Goal: Task Accomplishment & Management: Manage account settings

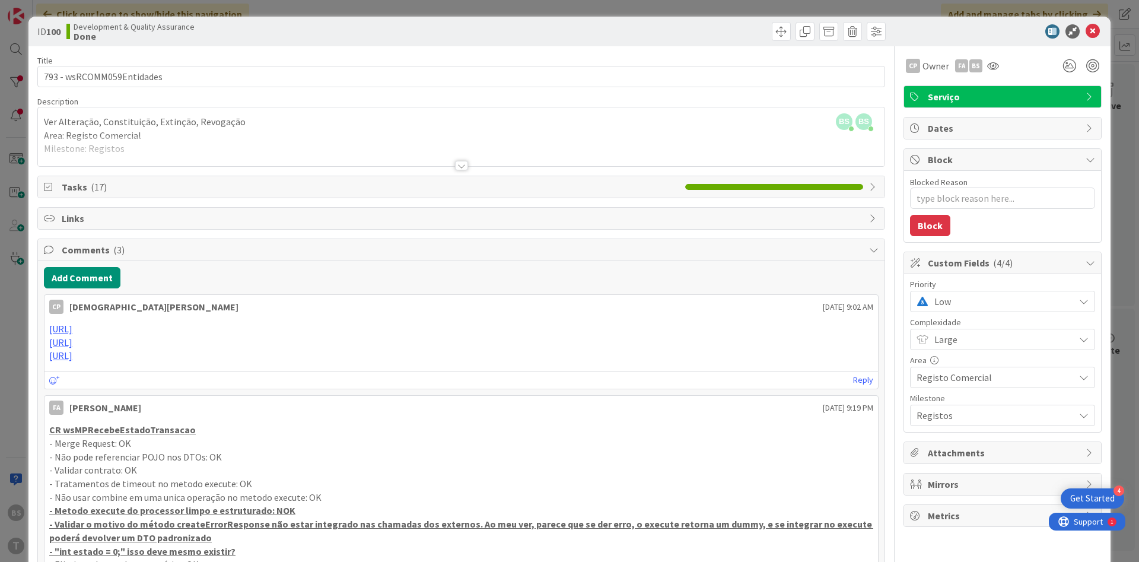
click at [971, 295] on span "Low" at bounding box center [1001, 301] width 134 height 17
click at [956, 343] on span "Critical" at bounding box center [1019, 351] width 138 height 18
click at [991, 69] on icon at bounding box center [993, 65] width 12 height 9
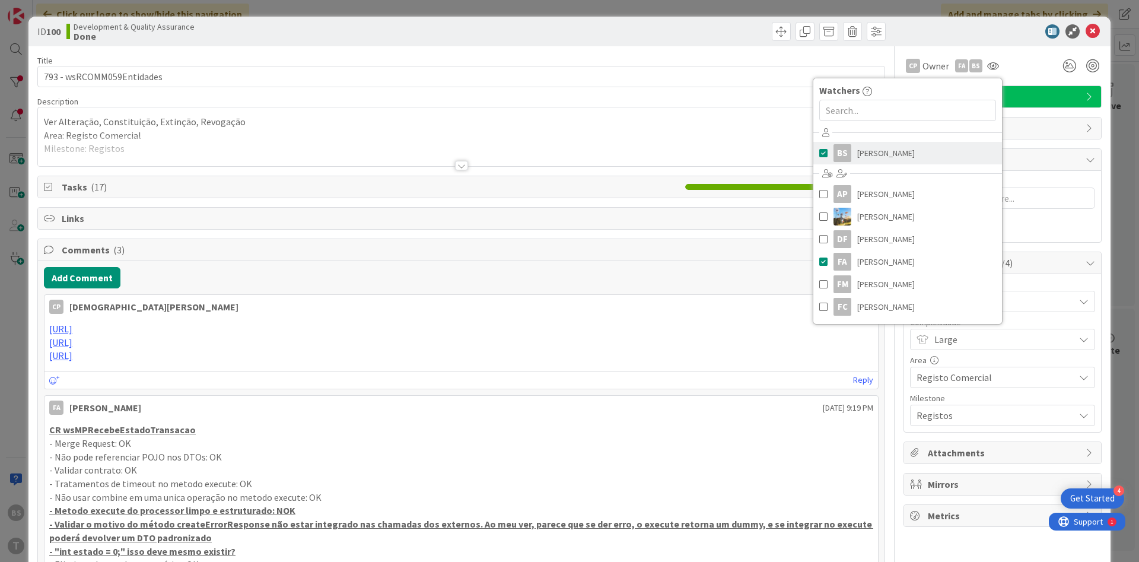
click at [876, 151] on span "[PERSON_NAME]" at bounding box center [886, 153] width 58 height 18
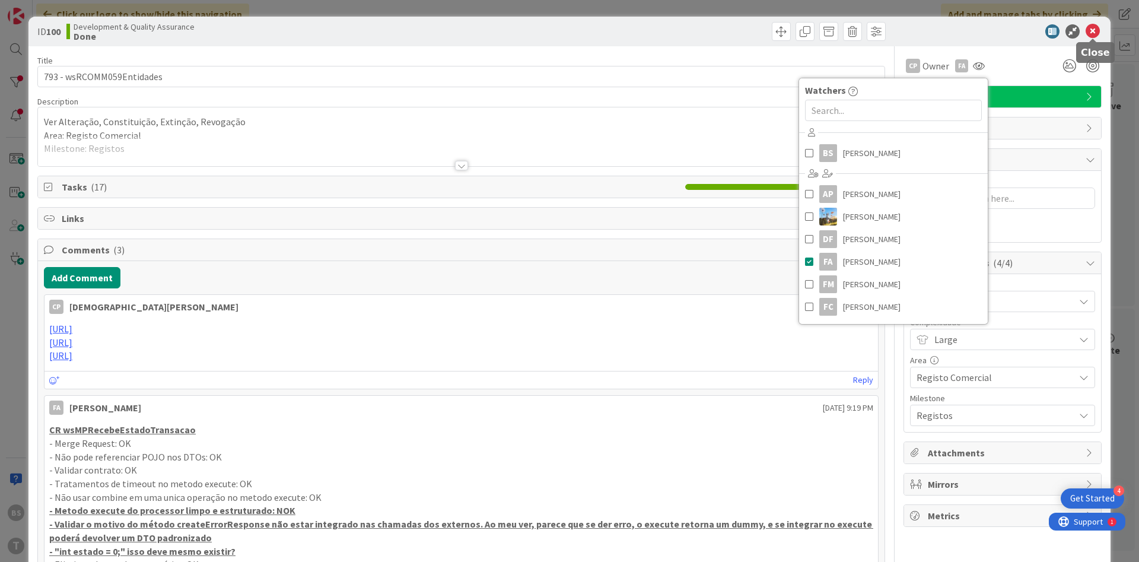
click at [1094, 30] on icon at bounding box center [1093, 31] width 14 height 14
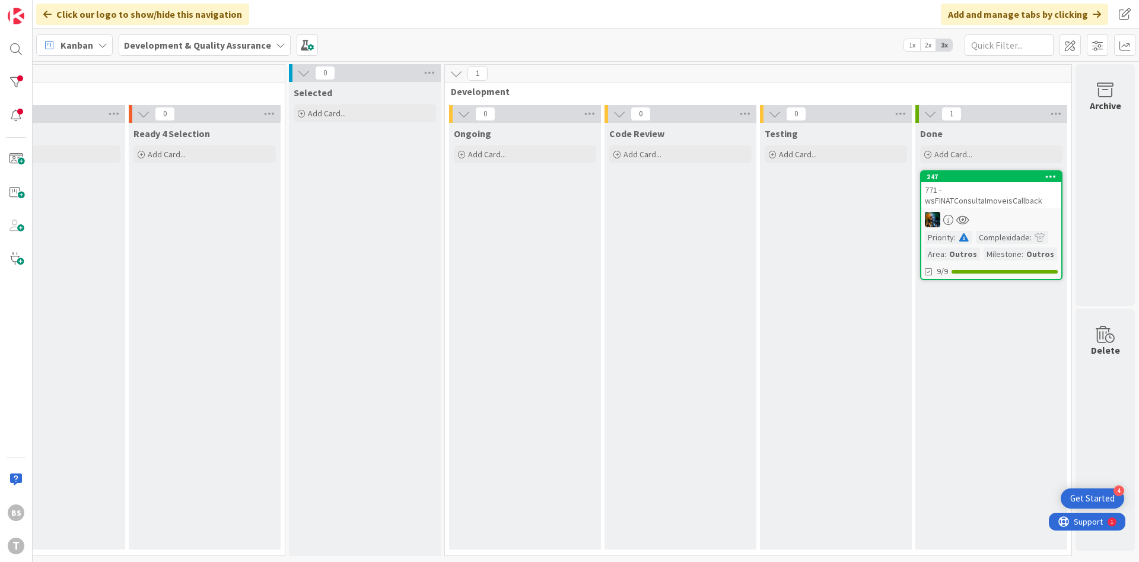
click at [972, 201] on div "771 - wsFINATConsultaImoveisCallback" at bounding box center [991, 195] width 140 height 26
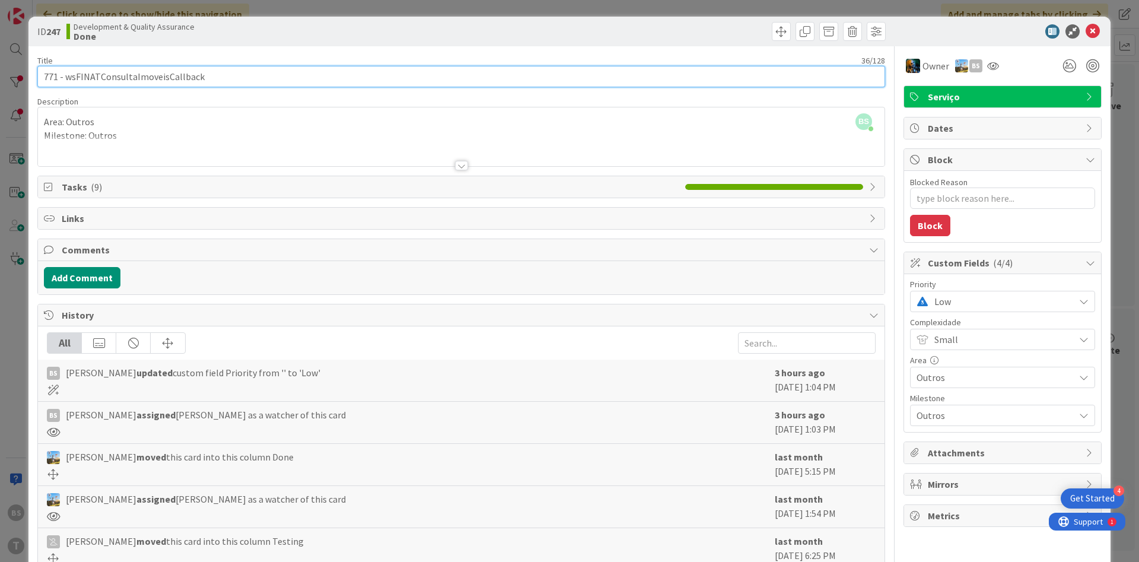
click at [138, 81] on input "771 - wsFINATConsultaImoveisCallback" at bounding box center [461, 76] width 848 height 21
click at [181, 84] on input "771 - wsFINATConsultaImoveisCallback" at bounding box center [461, 76] width 848 height 21
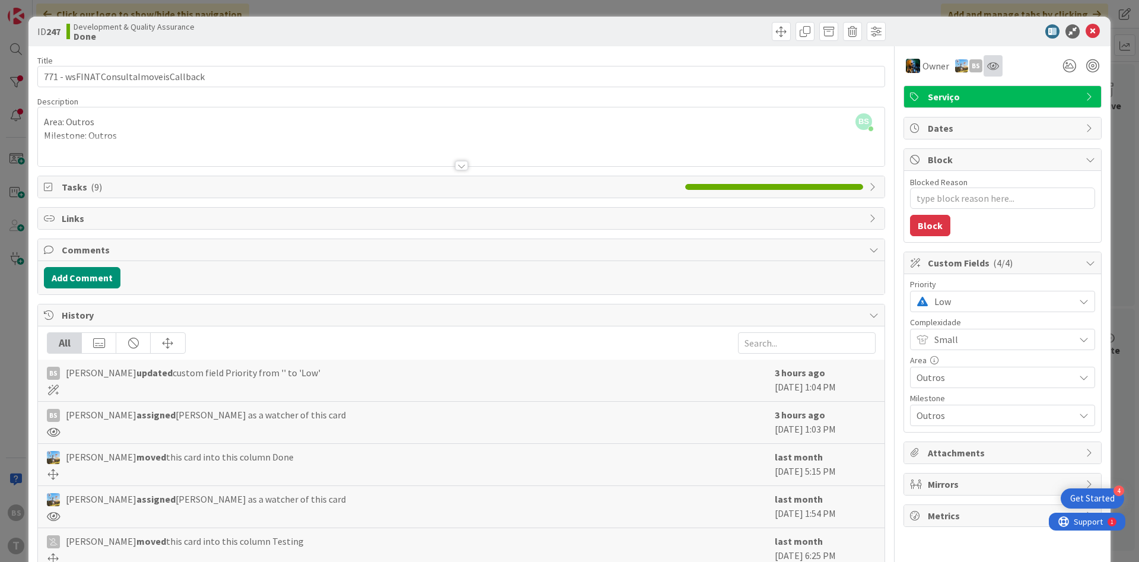
click at [990, 57] on div at bounding box center [993, 65] width 19 height 21
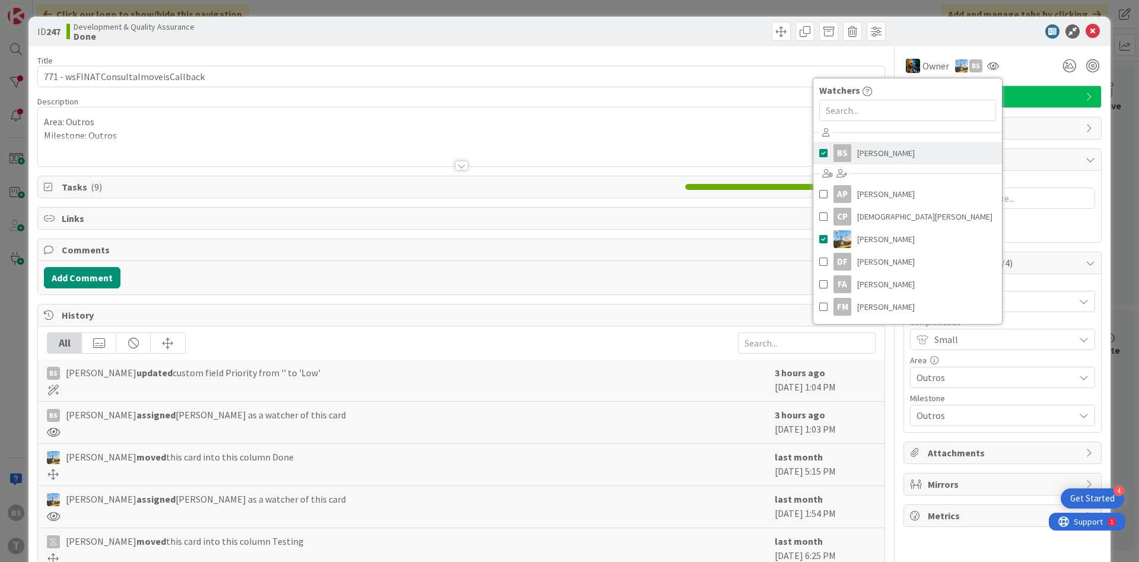
click at [936, 154] on link "BS [PERSON_NAME]" at bounding box center [907, 153] width 189 height 23
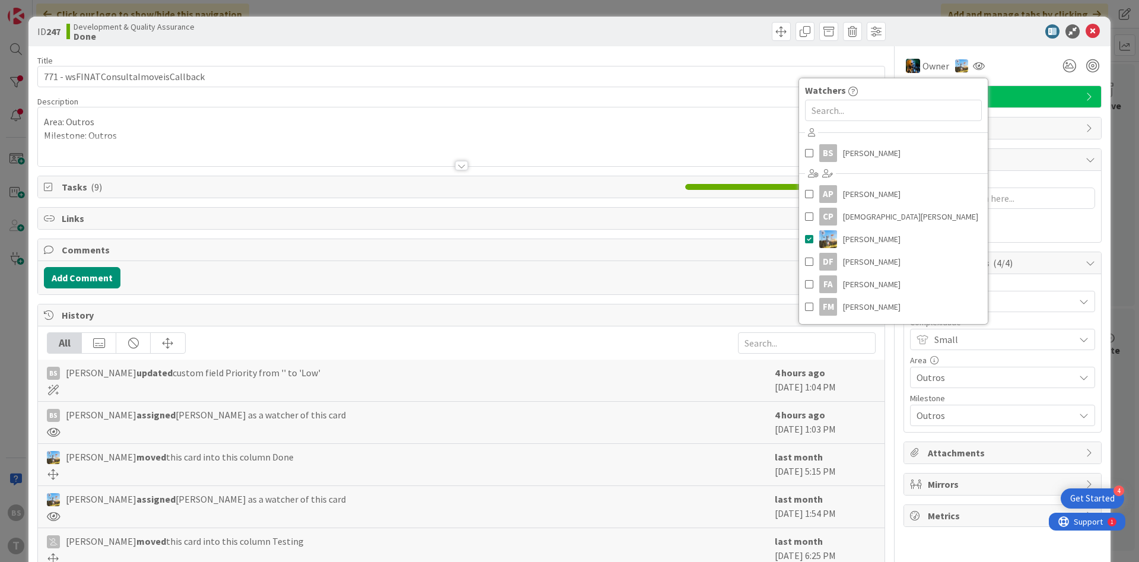
click at [652, 64] on div "Title 36 / 128" at bounding box center [461, 60] width 848 height 11
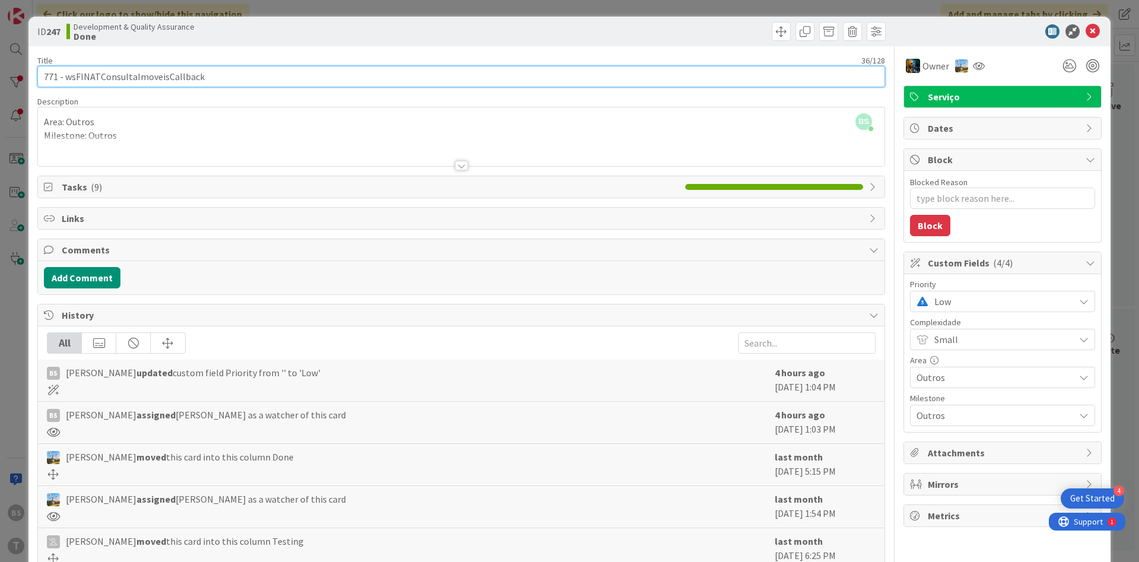
click at [648, 70] on input "771 - wsFINATConsultaImoveisCallback" at bounding box center [461, 76] width 848 height 21
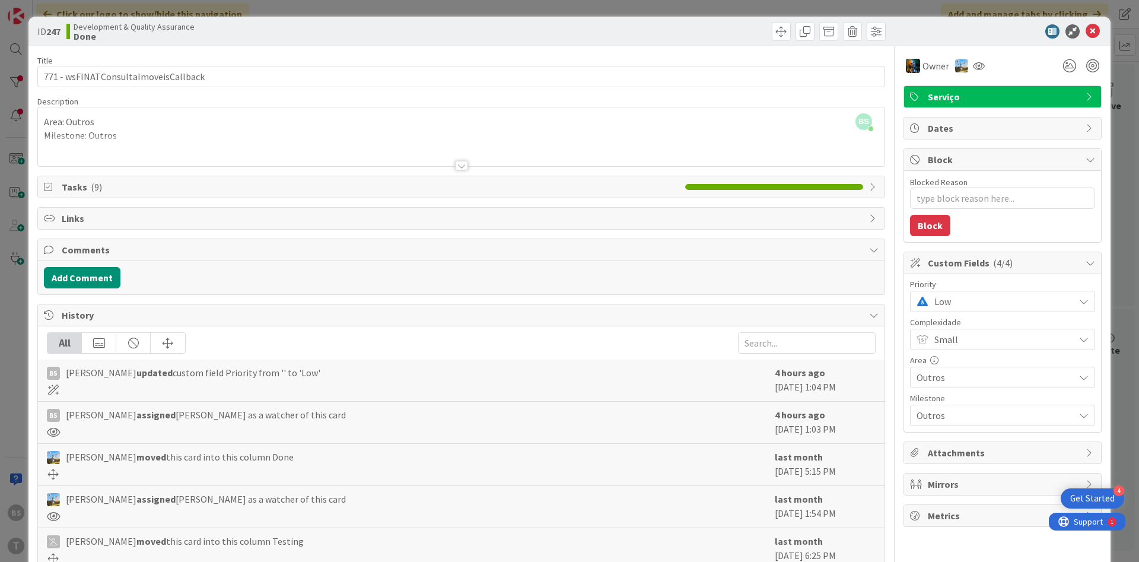
click at [1016, 299] on span "Low" at bounding box center [1001, 301] width 134 height 17
click at [982, 347] on span "Critical" at bounding box center [1019, 351] width 138 height 18
type textarea "x"
click at [981, 66] on icon at bounding box center [979, 65] width 12 height 9
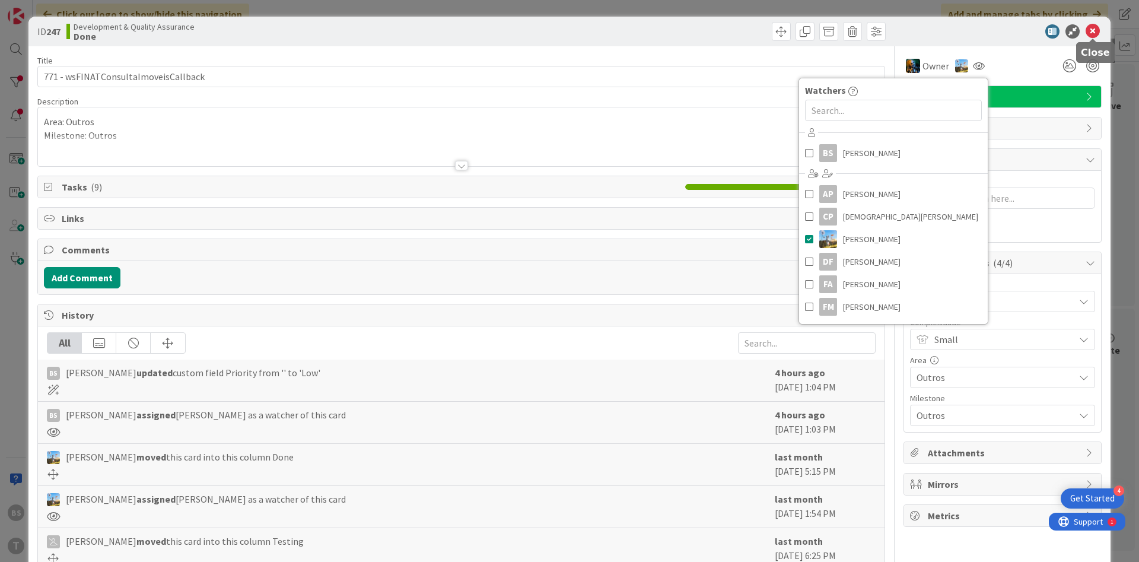
click at [1098, 31] on icon at bounding box center [1093, 31] width 14 height 14
